Goal: Task Accomplishment & Management: Use online tool/utility

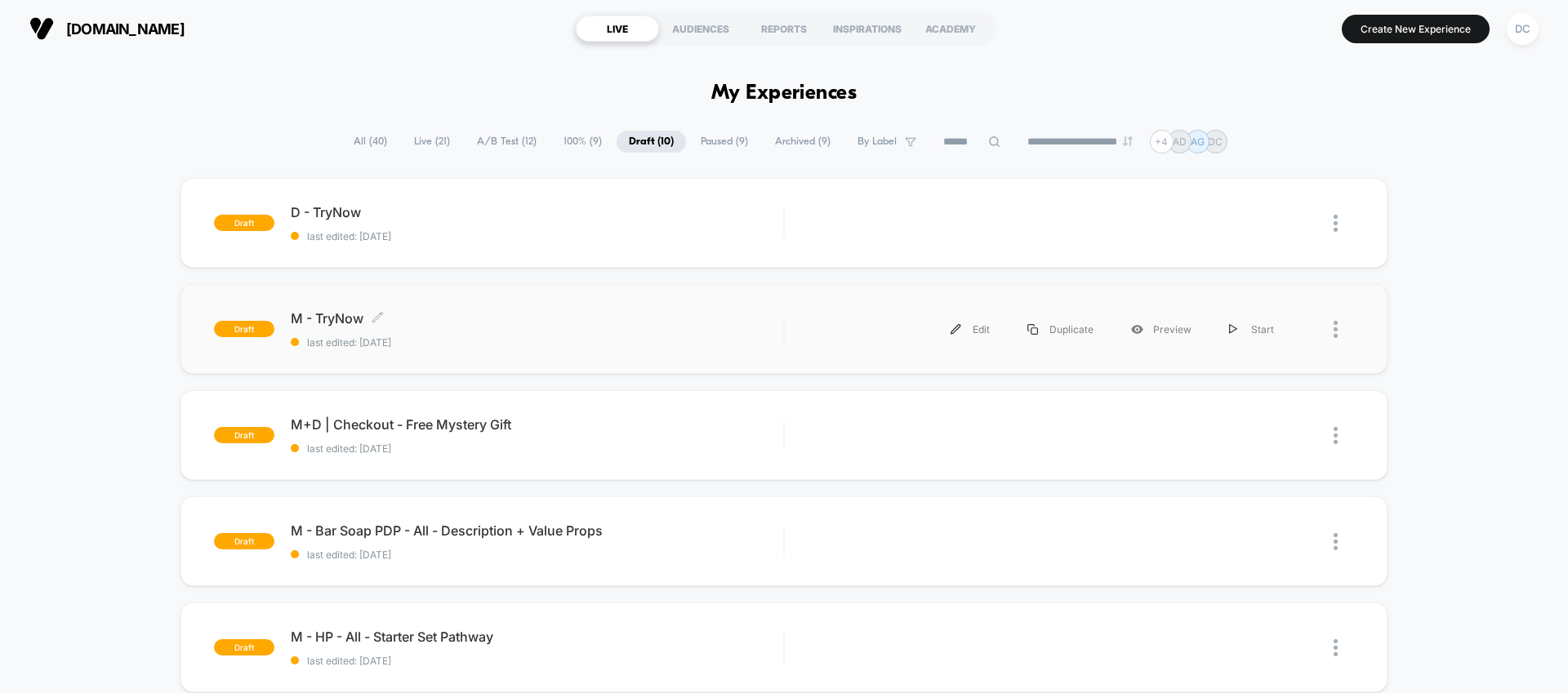
click at [641, 339] on span "last edited: [DATE]" at bounding box center [537, 342] width 492 height 12
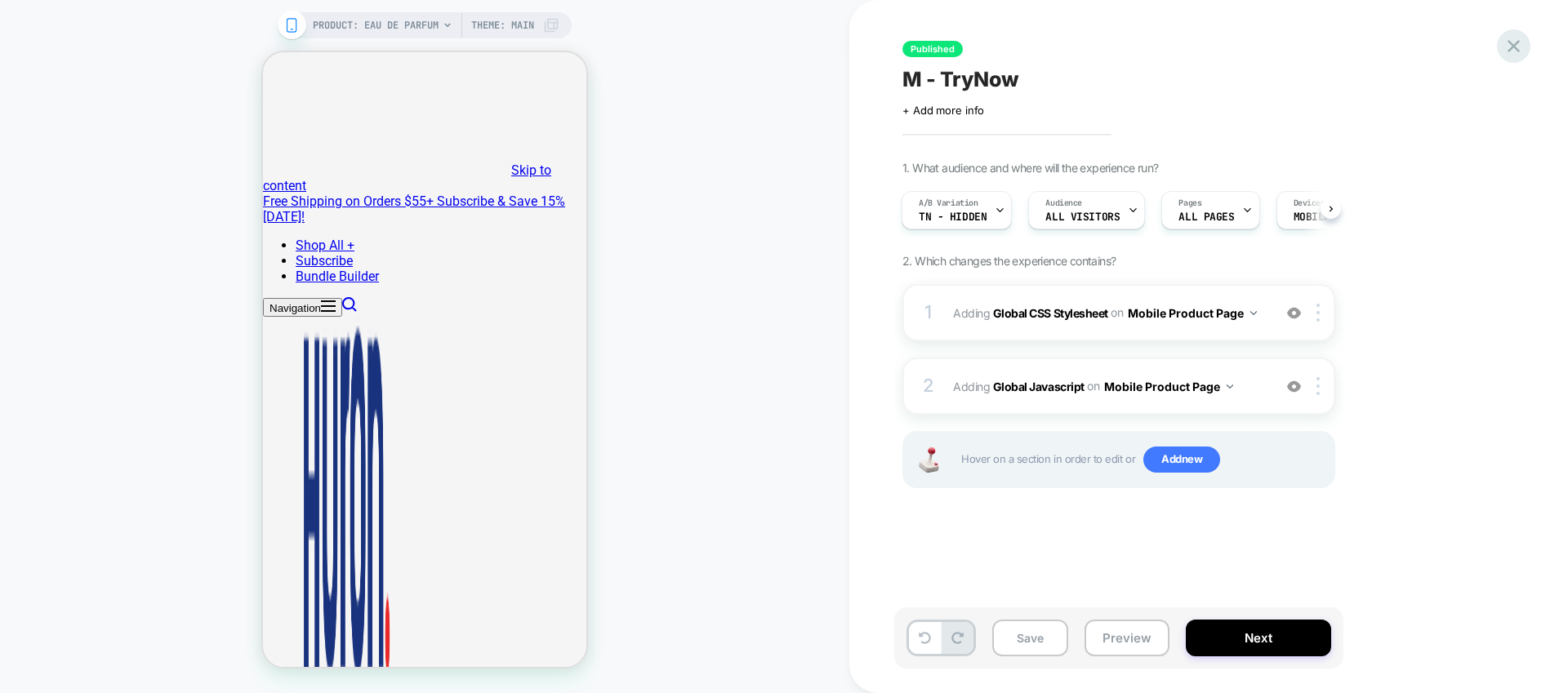
click at [1514, 38] on icon at bounding box center [1513, 46] width 22 height 22
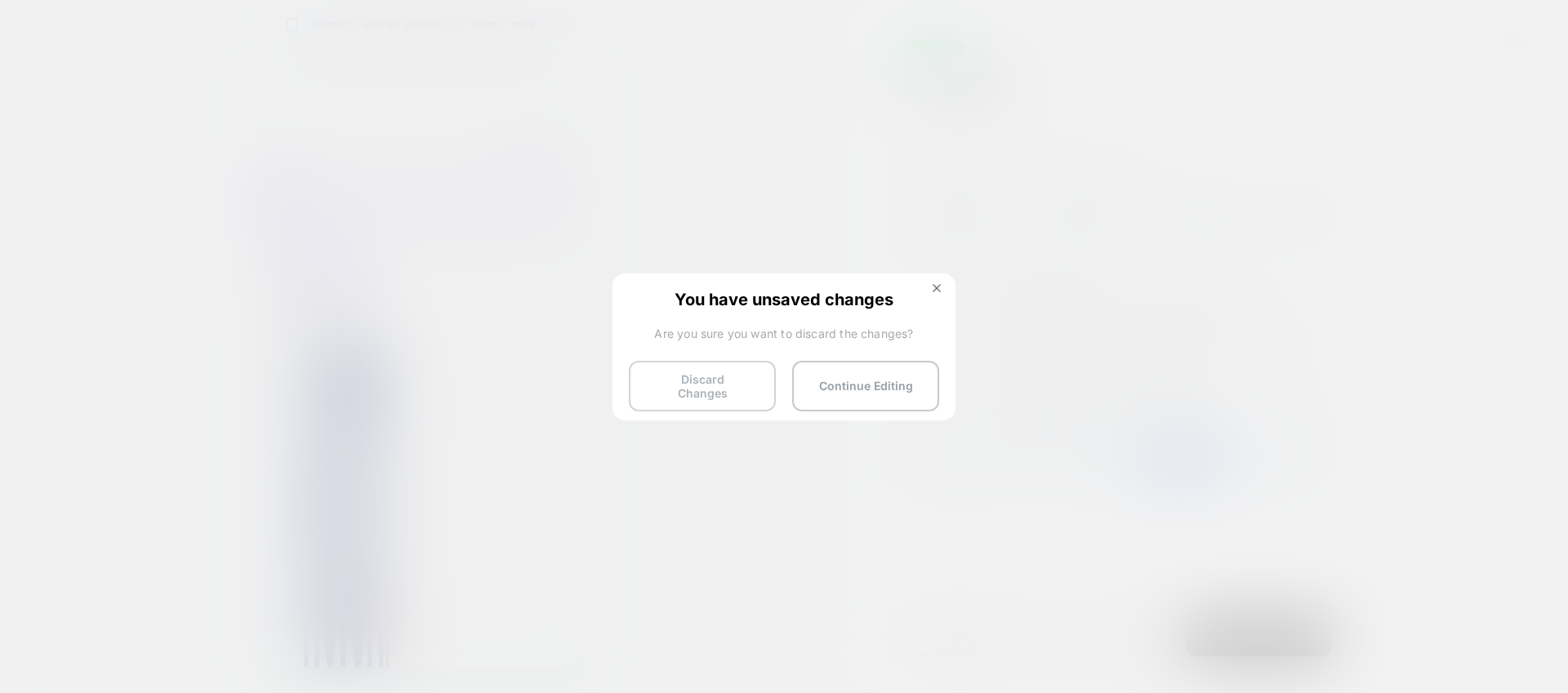
click at [697, 386] on button "Discard Changes" at bounding box center [702, 386] width 147 height 51
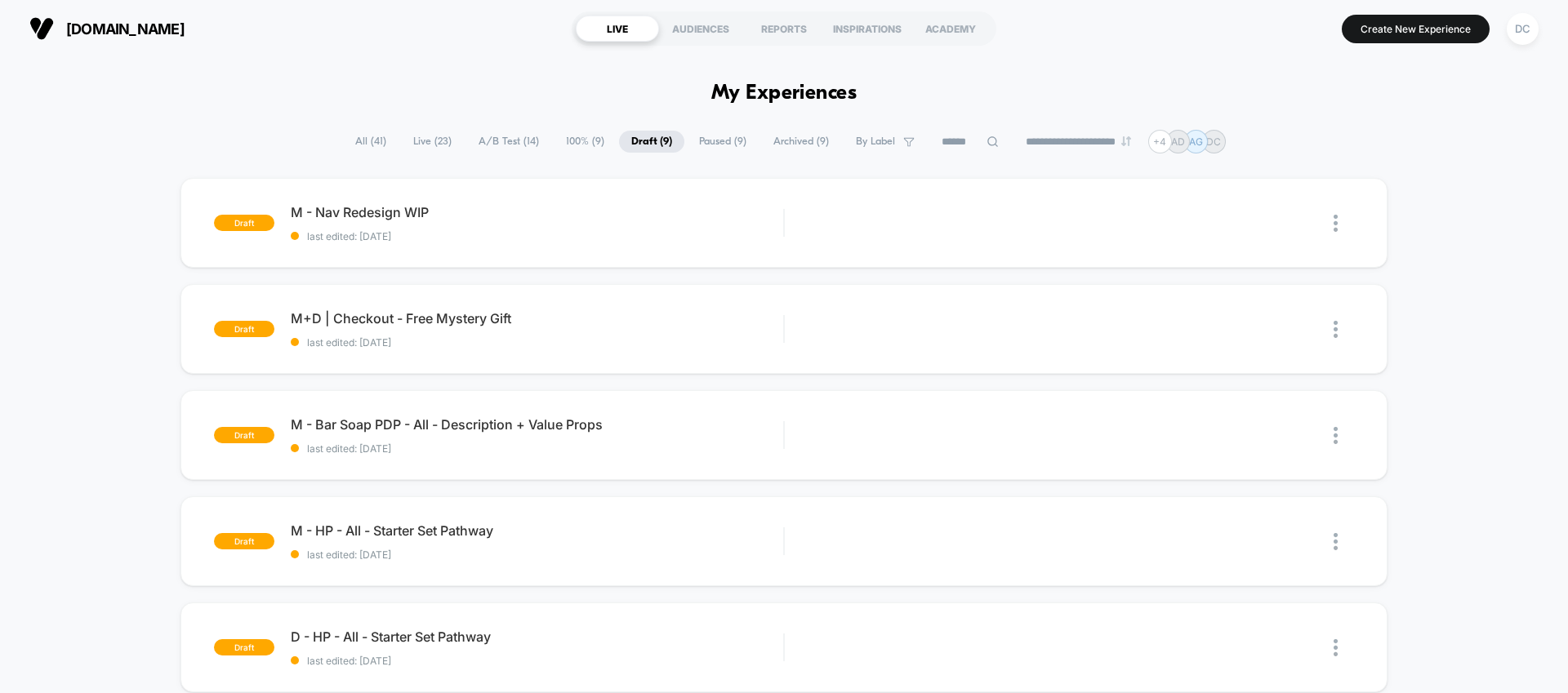
click at [432, 136] on span "Live ( 23 )" at bounding box center [432, 141] width 63 height 22
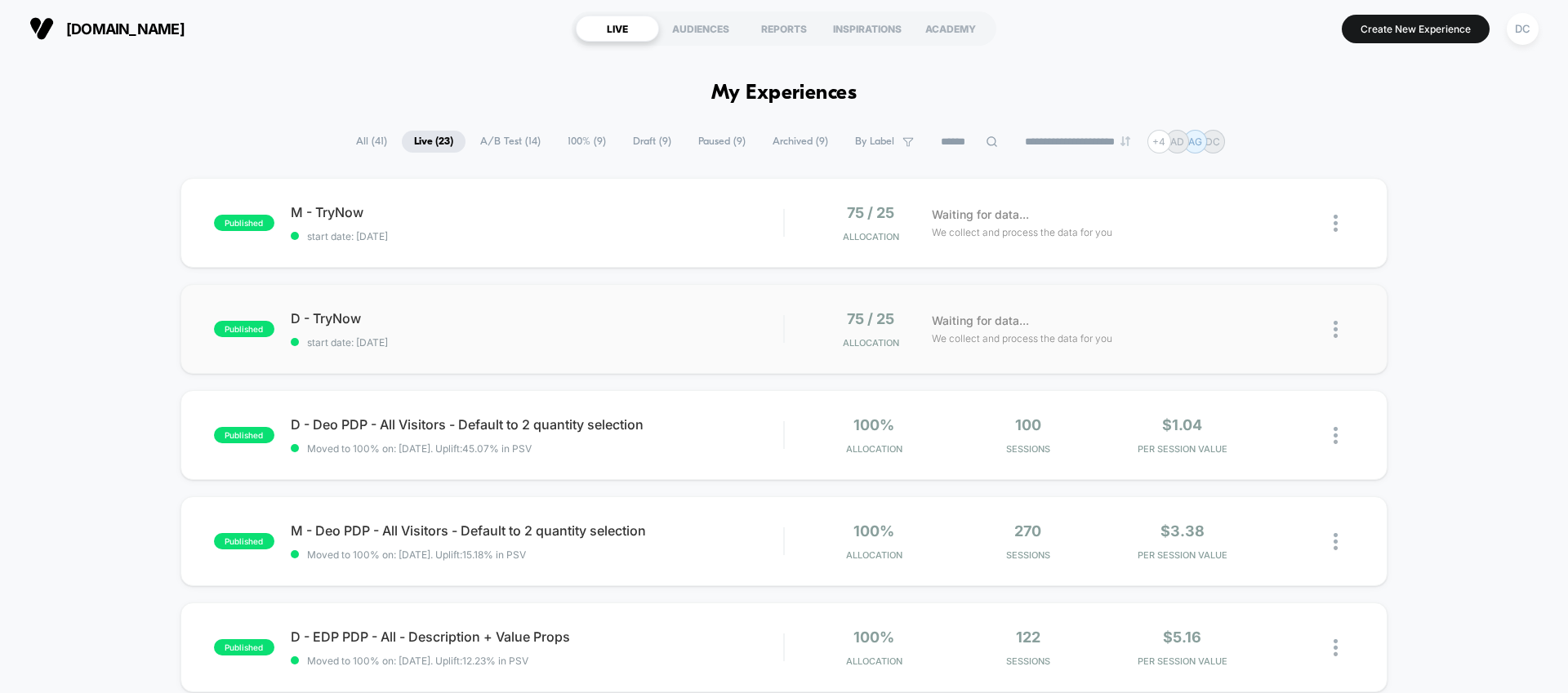
click at [613, 309] on div "published D - TryNow start date: [DATE] 75 / 25 Allocation Waiting for data... …" at bounding box center [784, 329] width 1207 height 90
click at [1203, 337] on div "Waiting for data... We collect and process the data for you" at bounding box center [1108, 329] width 369 height 38
click at [325, 211] on span "M - TryNow Click to edit experience details" at bounding box center [537, 212] width 492 height 16
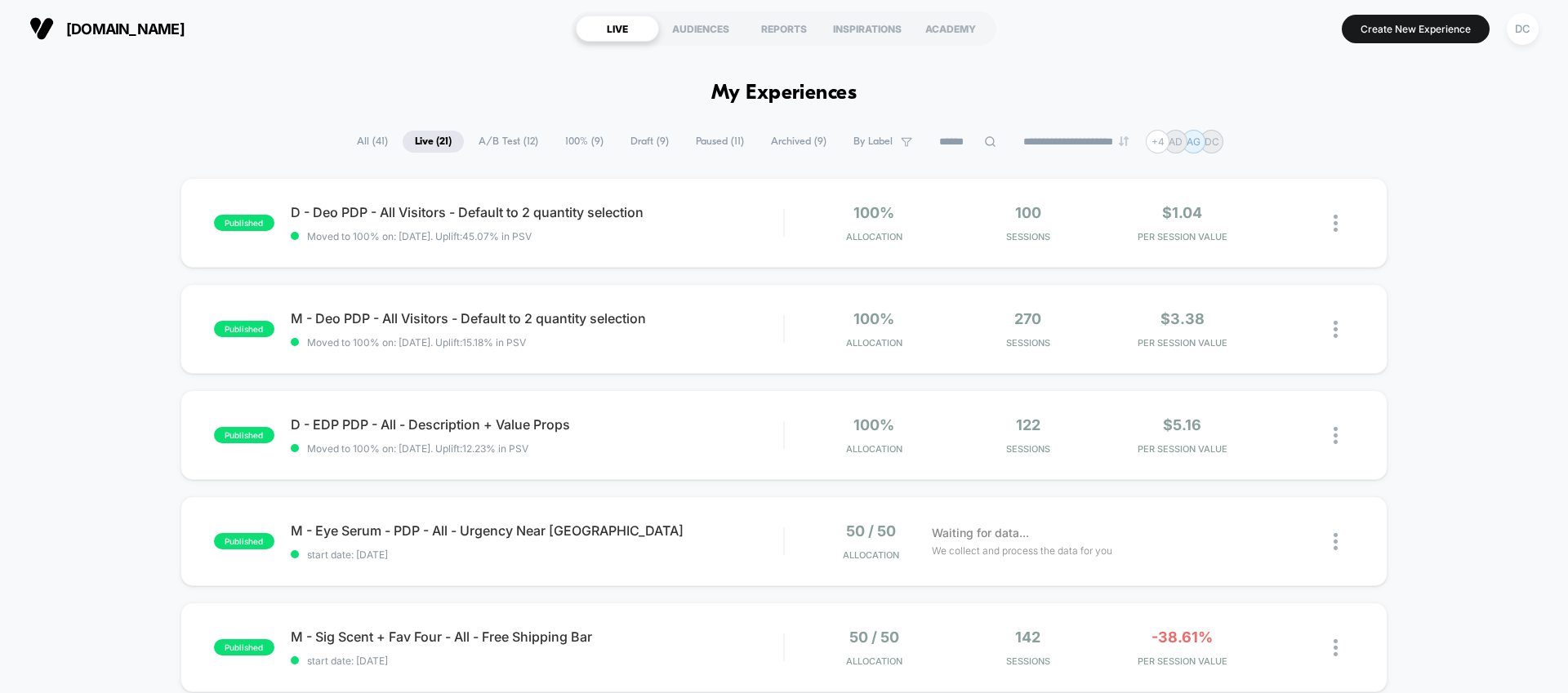
click at [630, 142] on span "Draft ( 9 )" at bounding box center [649, 141] width 63 height 22
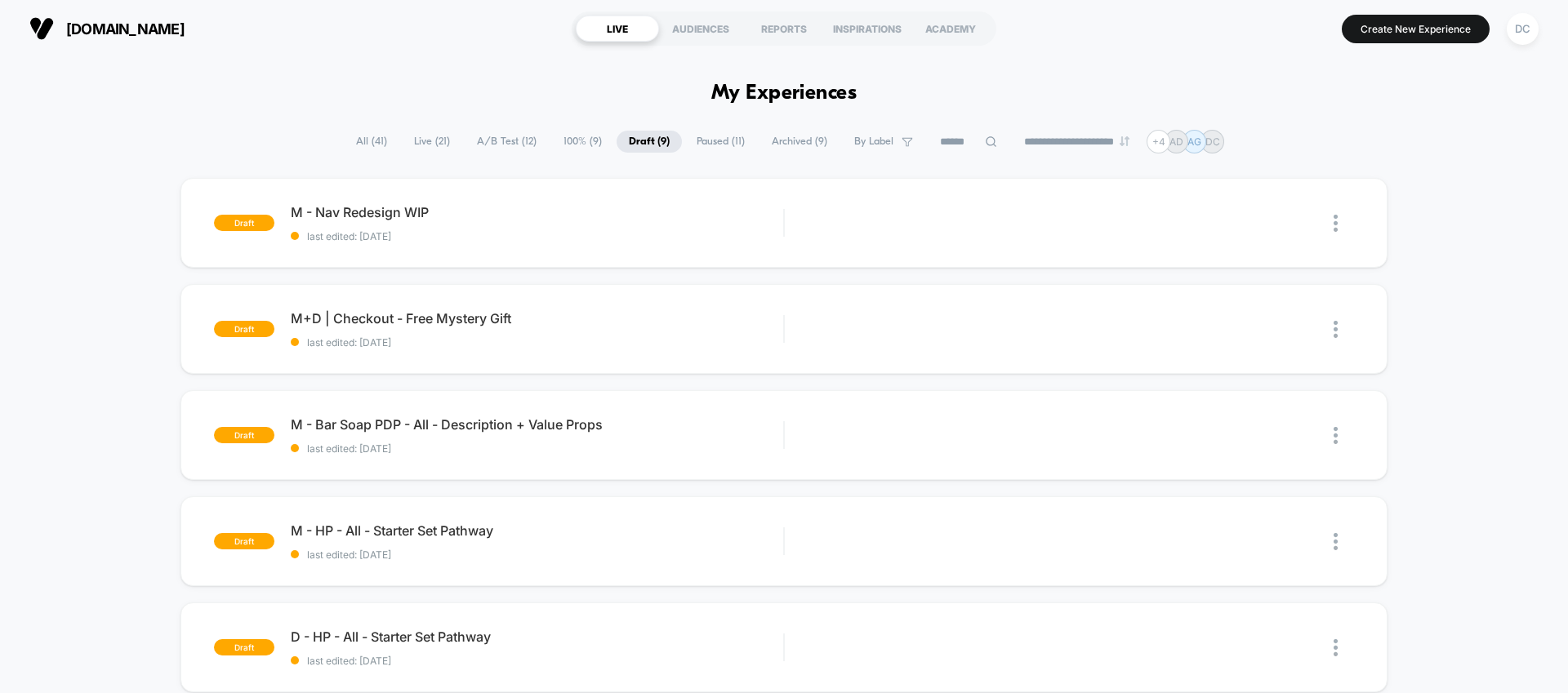
click at [567, 139] on span "100% ( 9 )" at bounding box center [582, 141] width 63 height 22
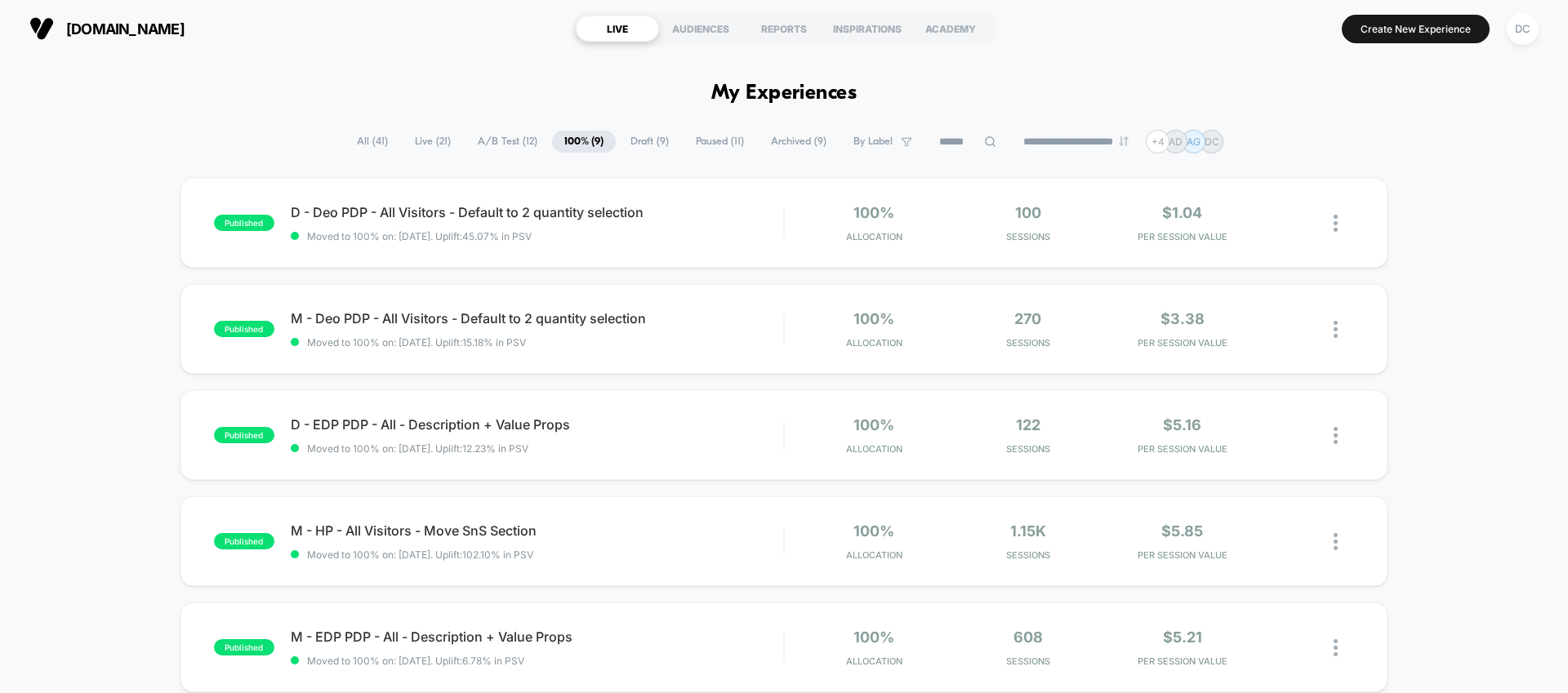
click at [475, 137] on span "A/B Test ( 12 )" at bounding box center [507, 141] width 84 height 22
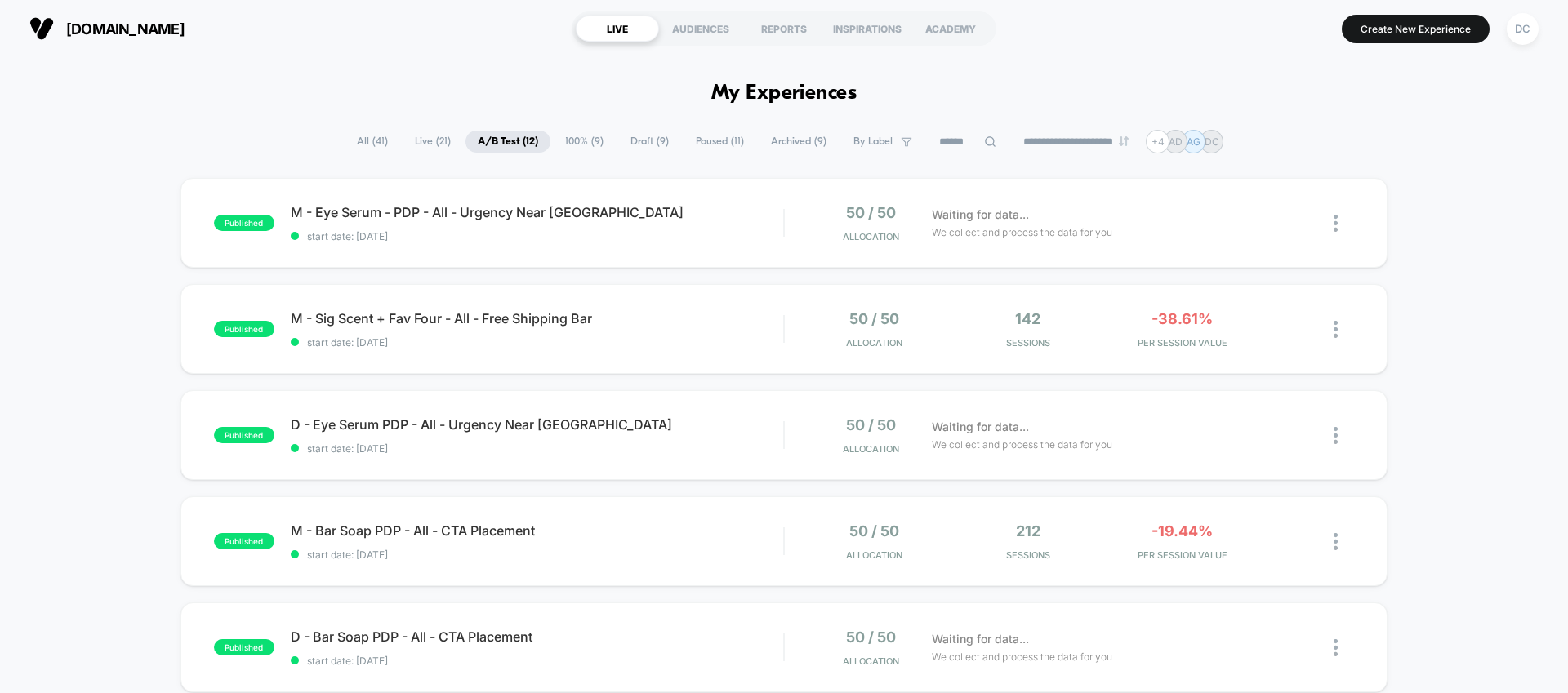
click at [414, 138] on span "Live ( 21 )" at bounding box center [432, 141] width 60 height 22
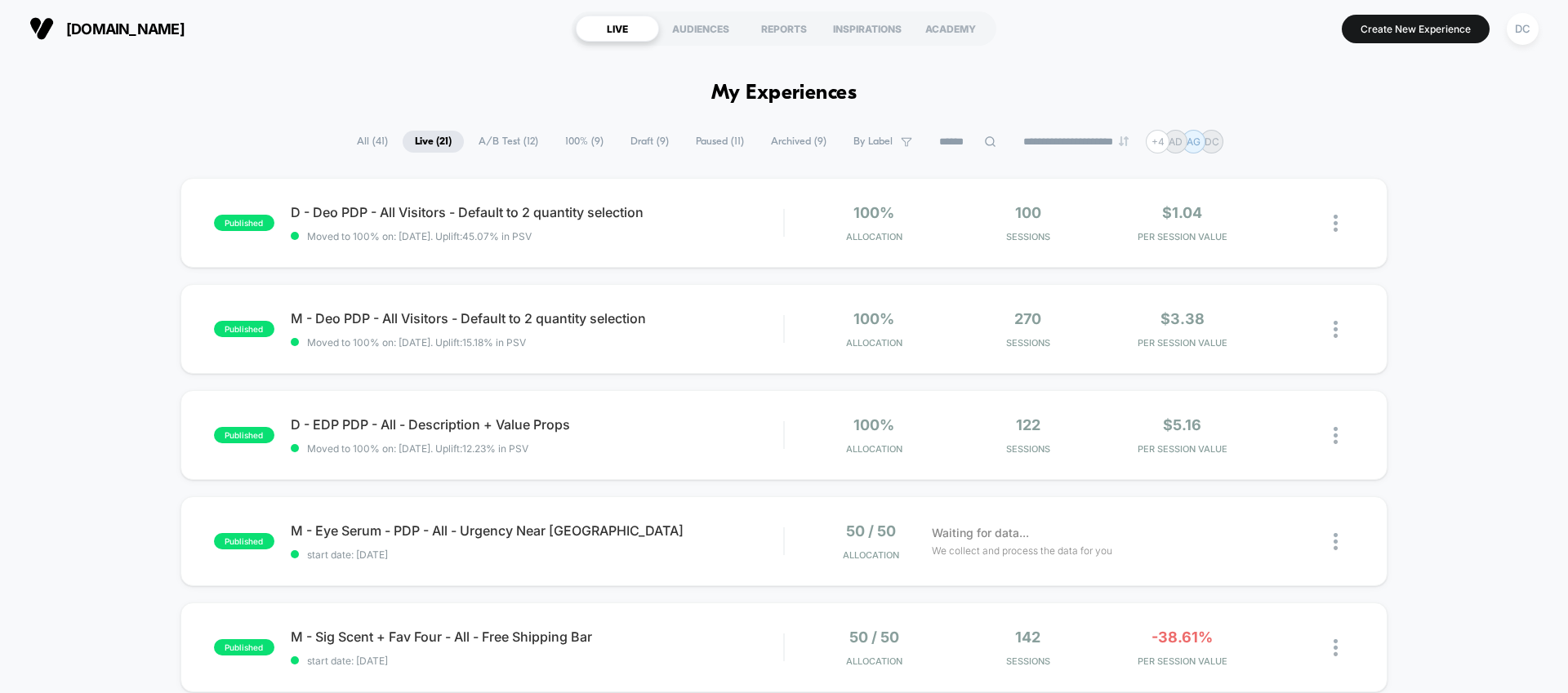
click at [361, 145] on span "All ( 41 )" at bounding box center [372, 141] width 56 height 22
